Goal: Information Seeking & Learning: Learn about a topic

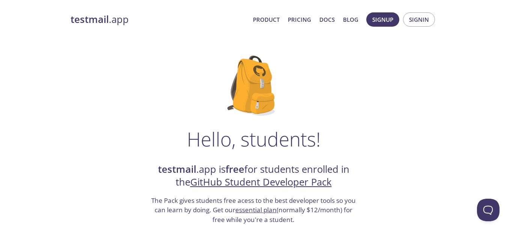
click at [124, 22] on link "testmail .app" at bounding box center [159, 19] width 176 height 13
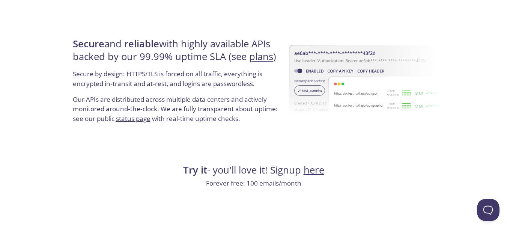
scroll to position [1464, 0]
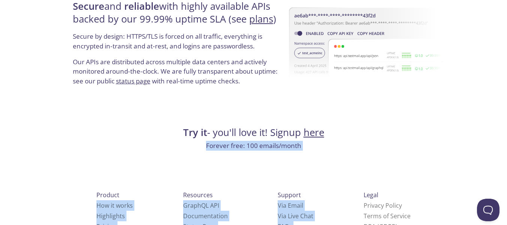
drag, startPoint x: 204, startPoint y: 146, endPoint x: 321, endPoint y: 152, distance: 116.9
drag, startPoint x: 323, startPoint y: 151, endPoint x: 301, endPoint y: 151, distance: 21.8
click at [324, 151] on p "Forever free: 100 emails/month" at bounding box center [254, 146] width 366 height 10
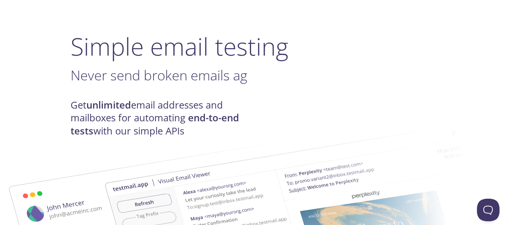
scroll to position [0, 0]
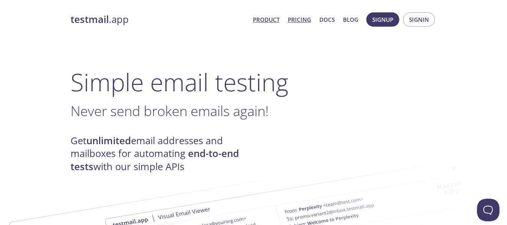
click at [296, 23] on link "Pricing" at bounding box center [299, 20] width 23 height 10
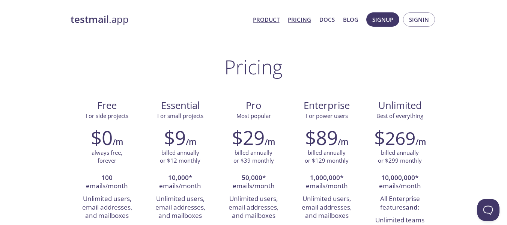
click at [274, 20] on link "Product" at bounding box center [266, 20] width 27 height 10
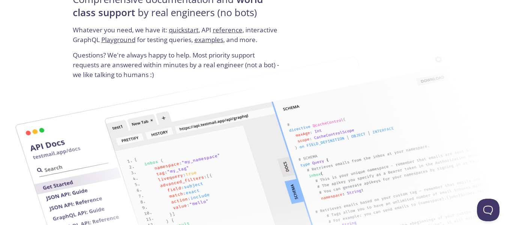
scroll to position [976, 0]
